Goal: Task Accomplishment & Management: Use online tool/utility

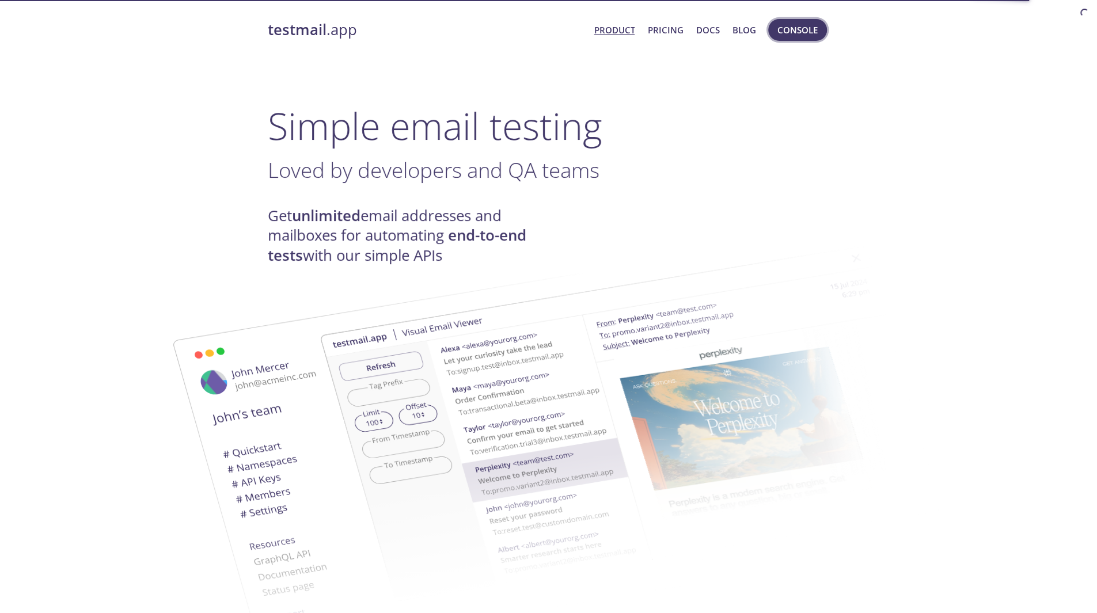
click at [788, 35] on span "Console" at bounding box center [797, 29] width 40 height 15
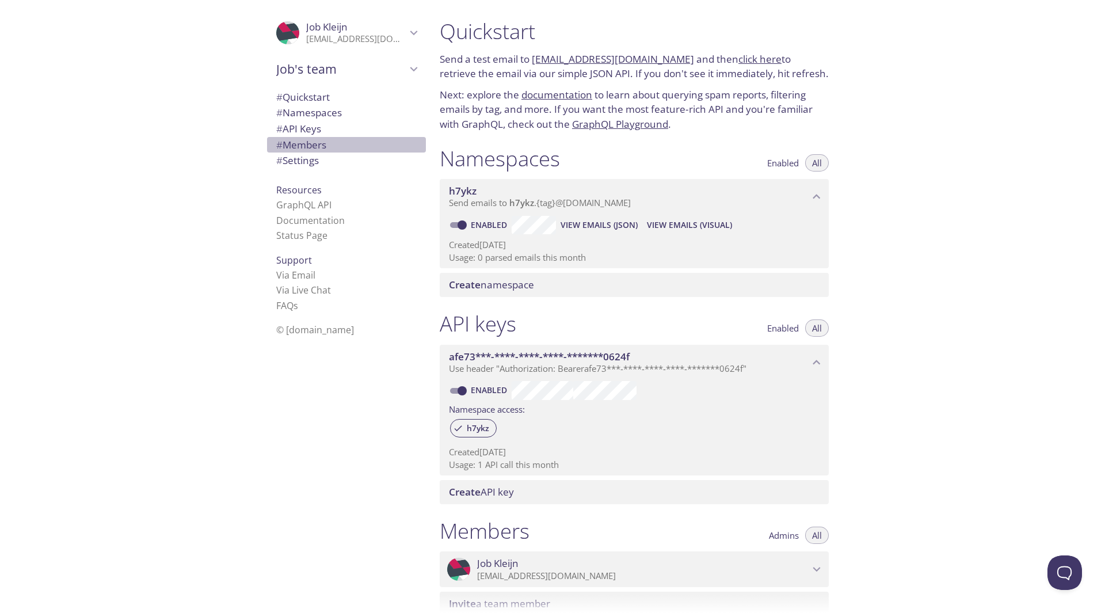
click at [317, 141] on span "# Members" at bounding box center [301, 144] width 50 height 13
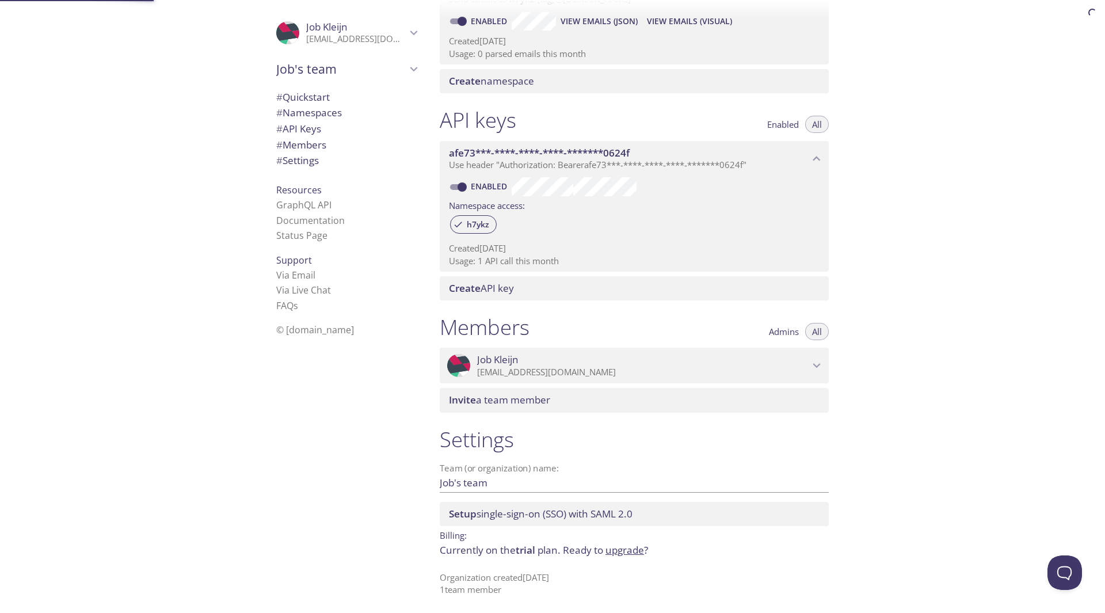
scroll to position [205, 0]
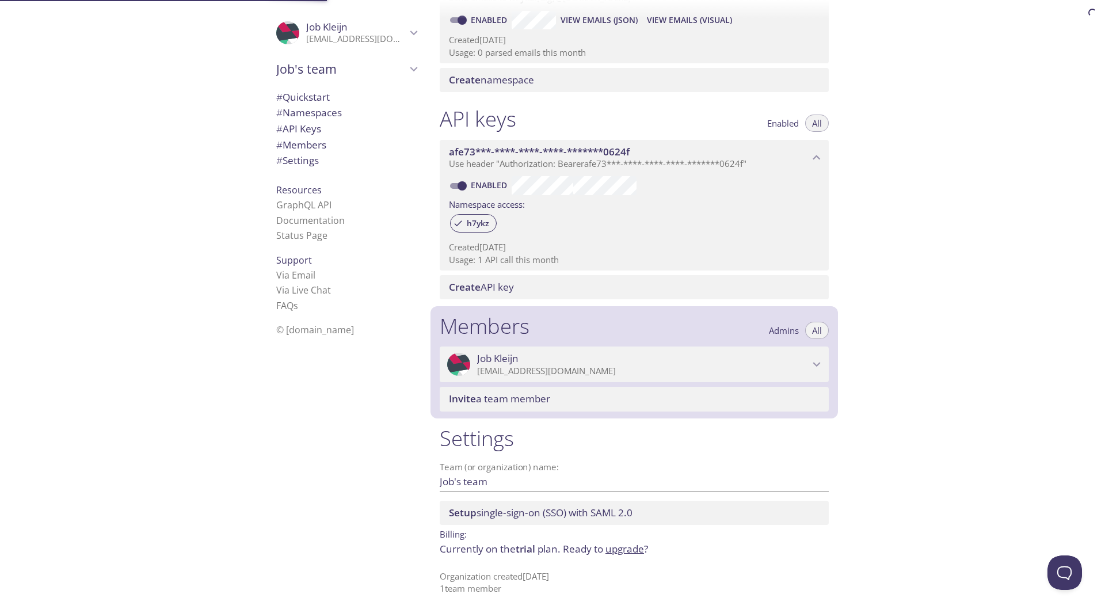
click at [319, 130] on span "# API Keys" at bounding box center [346, 128] width 140 height 15
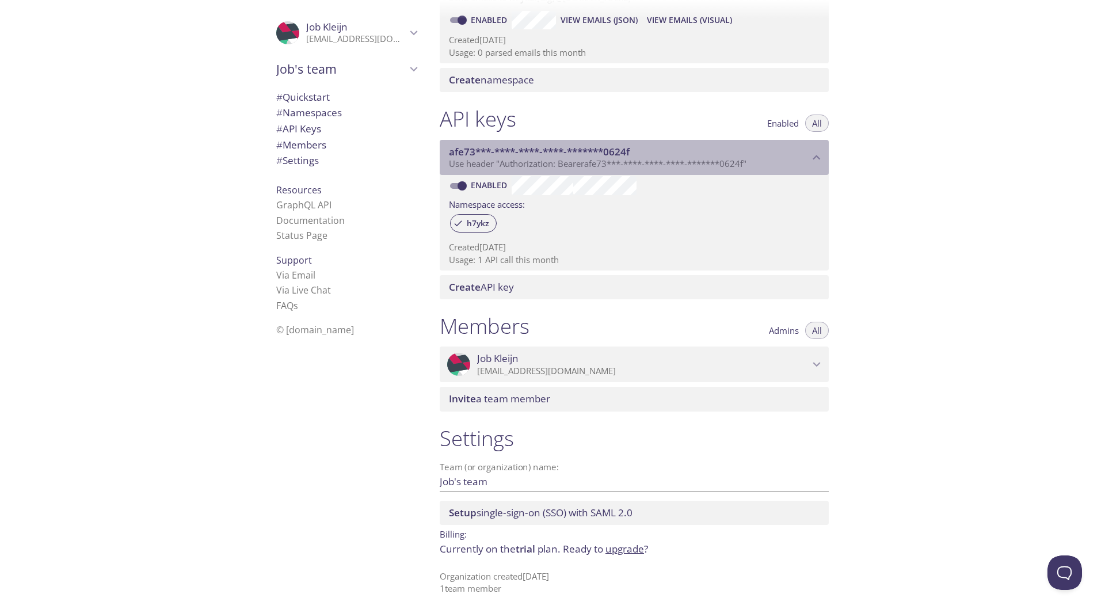
drag, startPoint x: 448, startPoint y: 142, endPoint x: 600, endPoint y: 196, distance: 161.8
click at [600, 196] on div "afe73***-****-****-****-*******0624f Use header "Authorization: Bearer afe73***…" at bounding box center [634, 205] width 389 height 131
